Goal: Task Accomplishment & Management: Complete application form

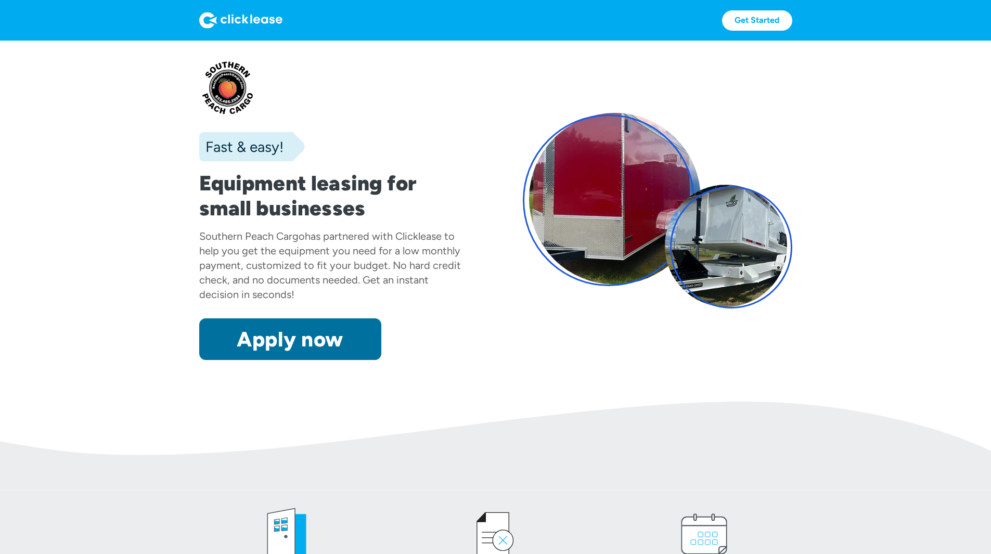
click at [266, 360] on link "Apply now" at bounding box center [290, 339] width 182 height 42
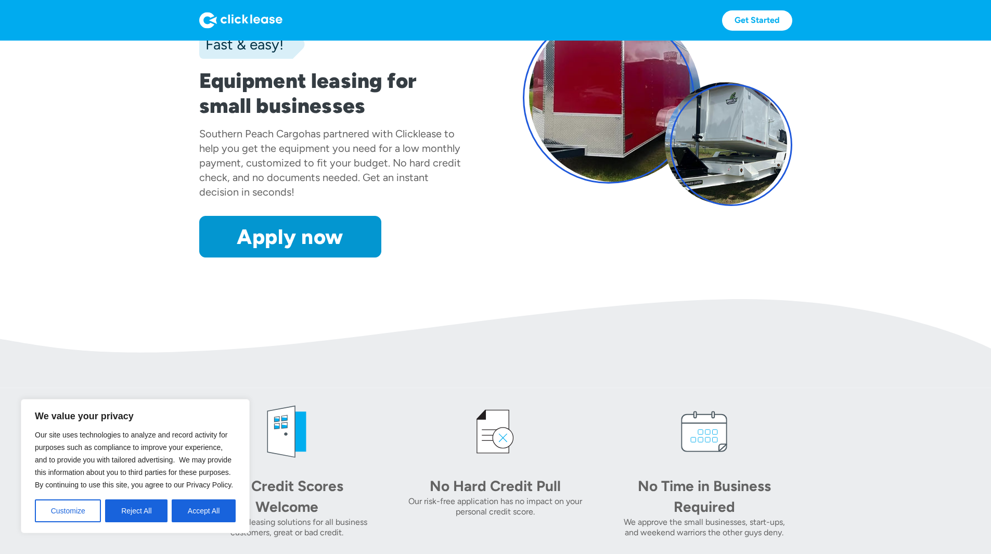
scroll to position [104, 0]
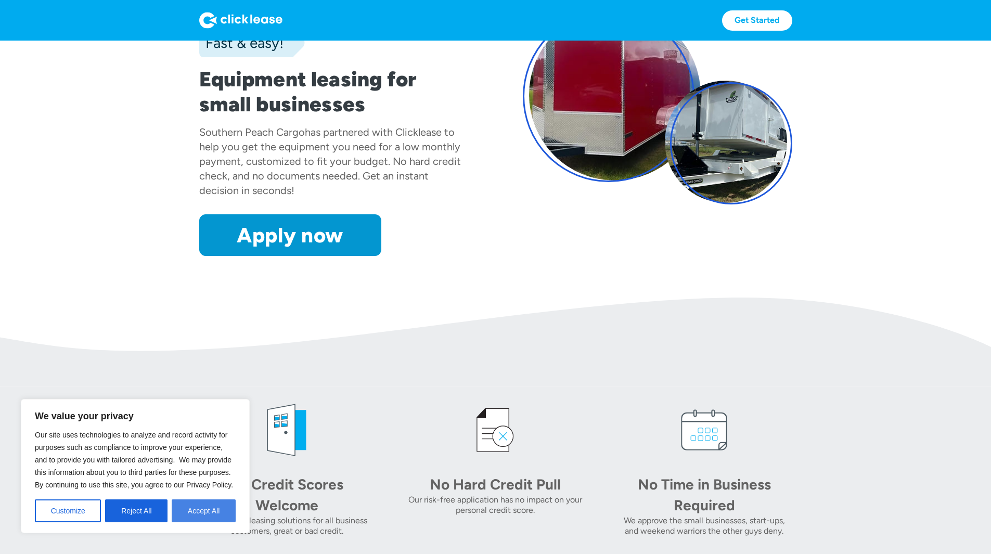
click at [181, 509] on button "Accept All" at bounding box center [204, 511] width 64 height 23
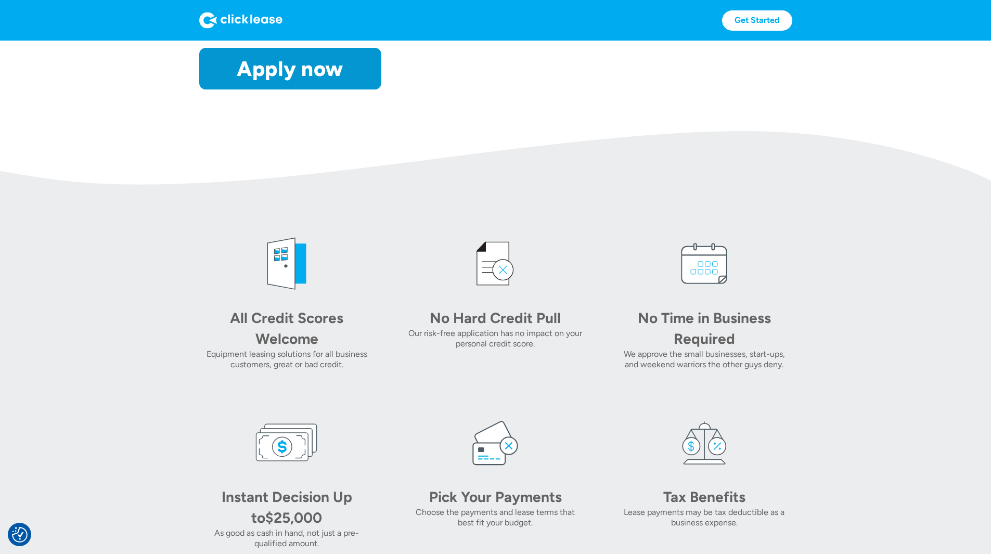
scroll to position [416, 0]
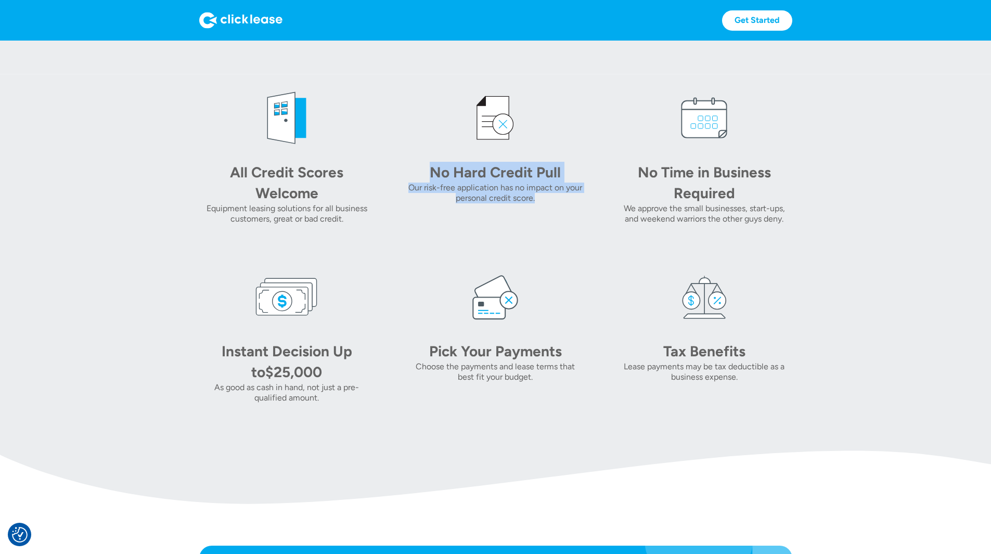
drag, startPoint x: 410, startPoint y: 226, endPoint x: 543, endPoint y: 255, distance: 136.3
click at [543, 224] on div "No Hard Credit Pull Our risk-free application has no impact on your personal cr…" at bounding box center [495, 155] width 175 height 137
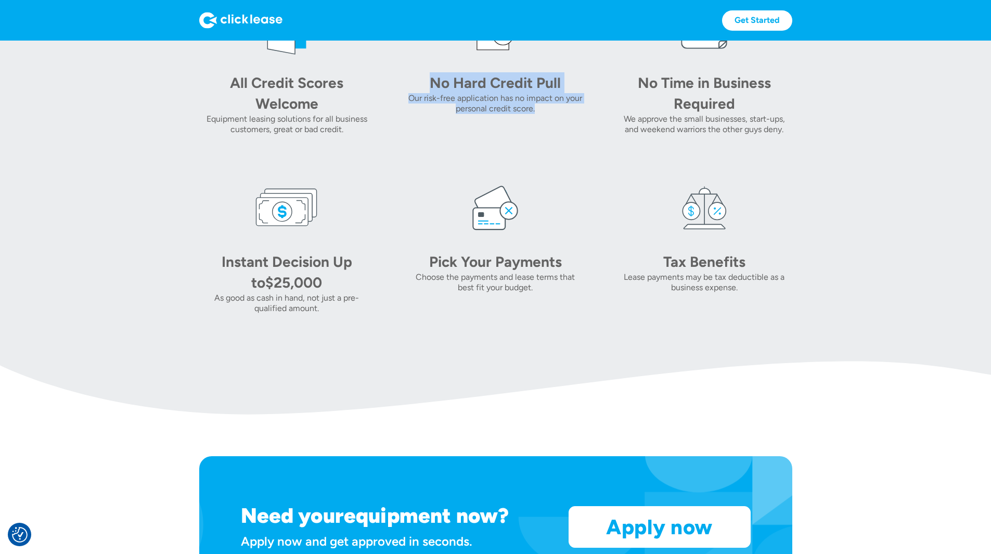
scroll to position [456, 0]
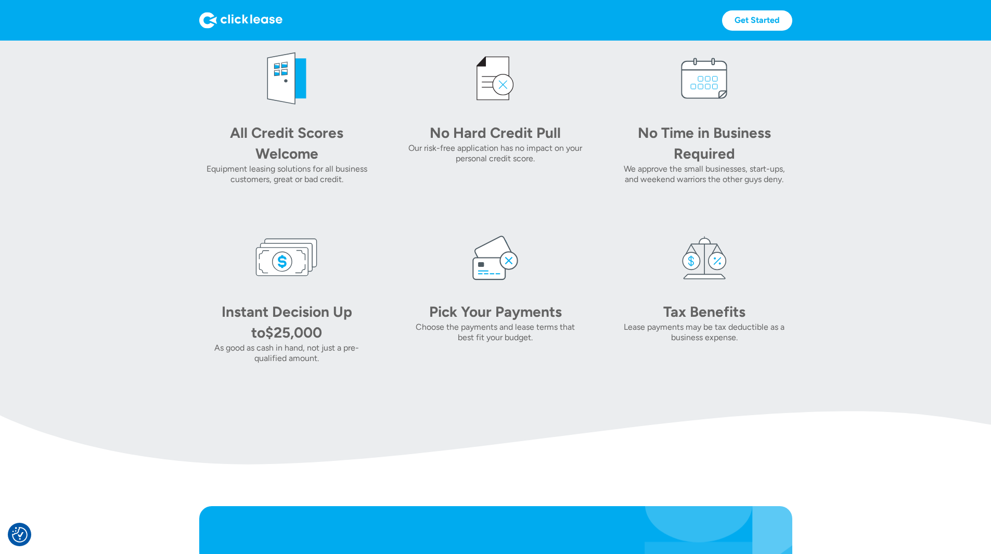
click at [220, 185] on div "Equipment leasing solutions for all business customers, great or bad credit." at bounding box center [286, 174] width 175 height 21
drag, startPoint x: 161, startPoint y: 176, endPoint x: 342, endPoint y: 214, distance: 185.4
click at [280, 245] on div "All Credit Scores Welcome Equipment leasing solutions for all business customer…" at bounding box center [495, 205] width 593 height 316
drag, startPoint x: 391, startPoint y: 174, endPoint x: 565, endPoint y: 224, distance: 181.0
click at [565, 224] on div "All Credit Scores Welcome Equipment leasing solutions for all business customer…" at bounding box center [495, 205] width 593 height 316
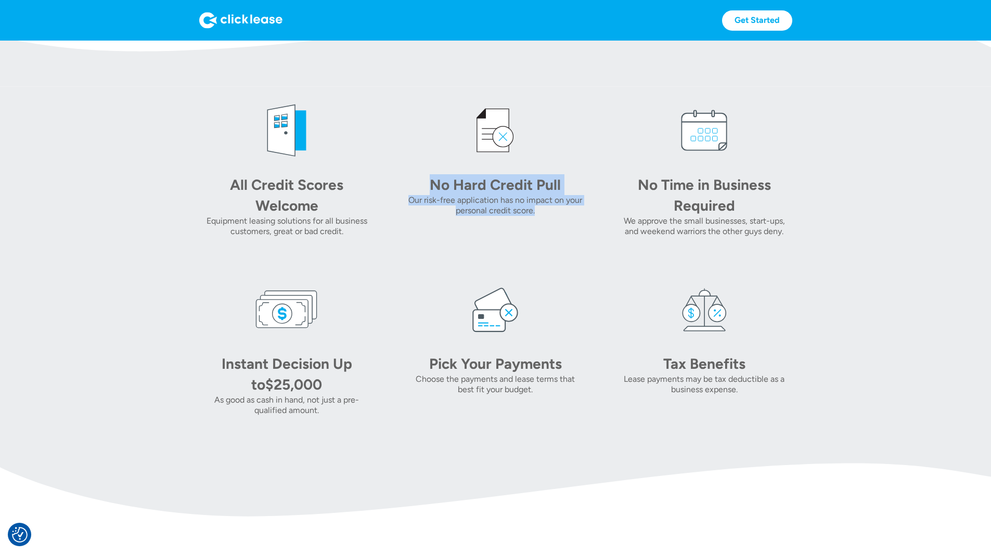
scroll to position [300, 0]
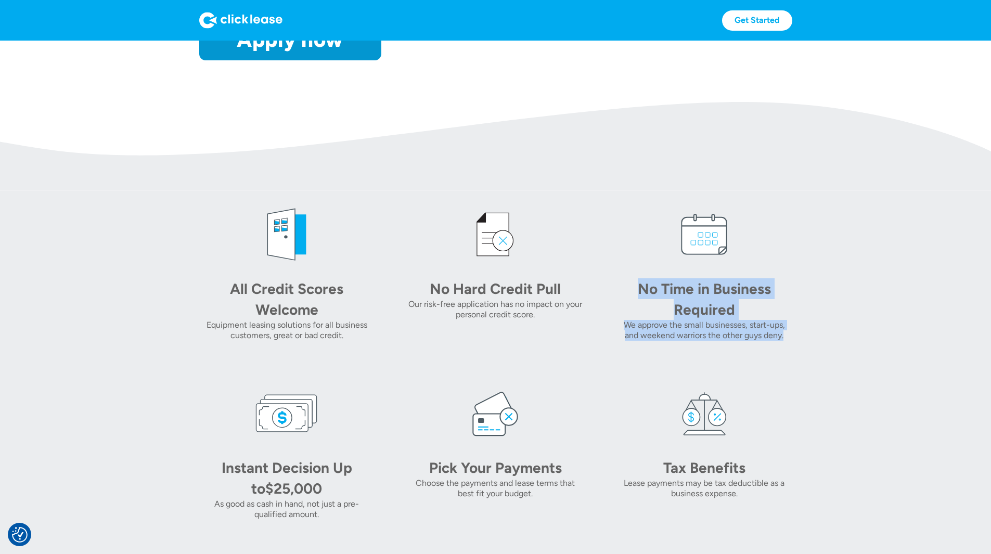
drag, startPoint x: 641, startPoint y: 340, endPoint x: 876, endPoint y: 388, distance: 240.0
click at [876, 388] on section "All Credit Scores Welcome Equipment leasing solutions for all business customer…" at bounding box center [495, 361] width 991 height 341
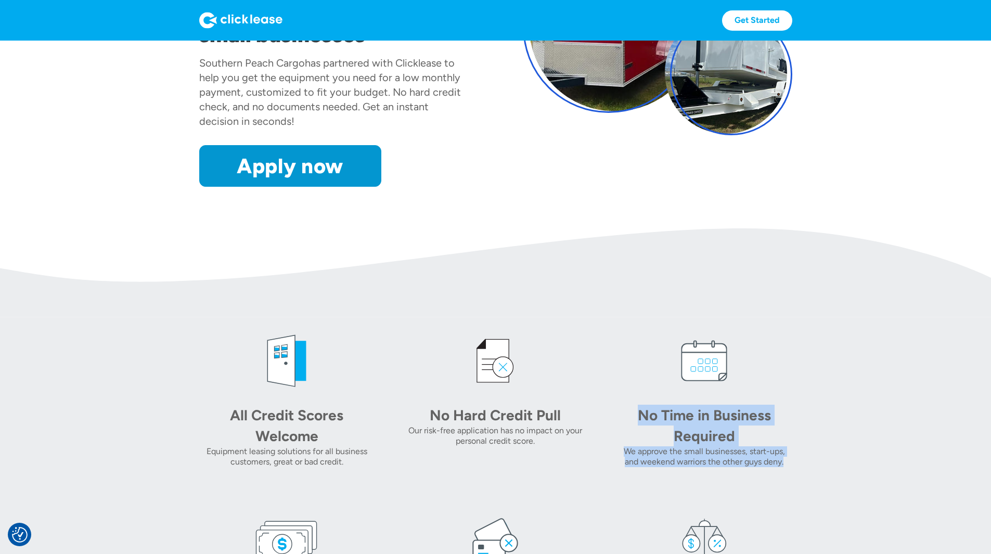
scroll to position [0, 0]
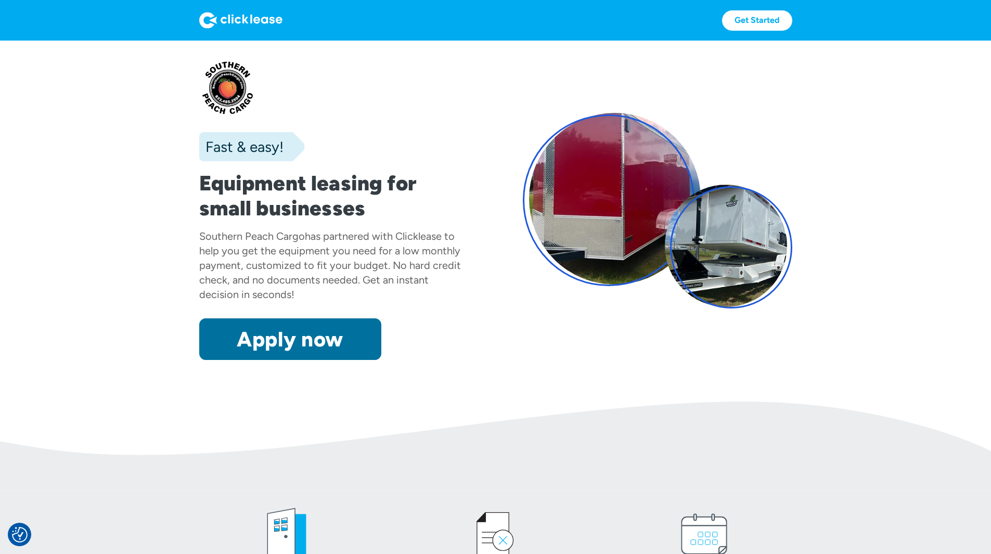
click at [207, 360] on link "Apply now" at bounding box center [290, 339] width 182 height 42
